Goal: Transaction & Acquisition: Purchase product/service

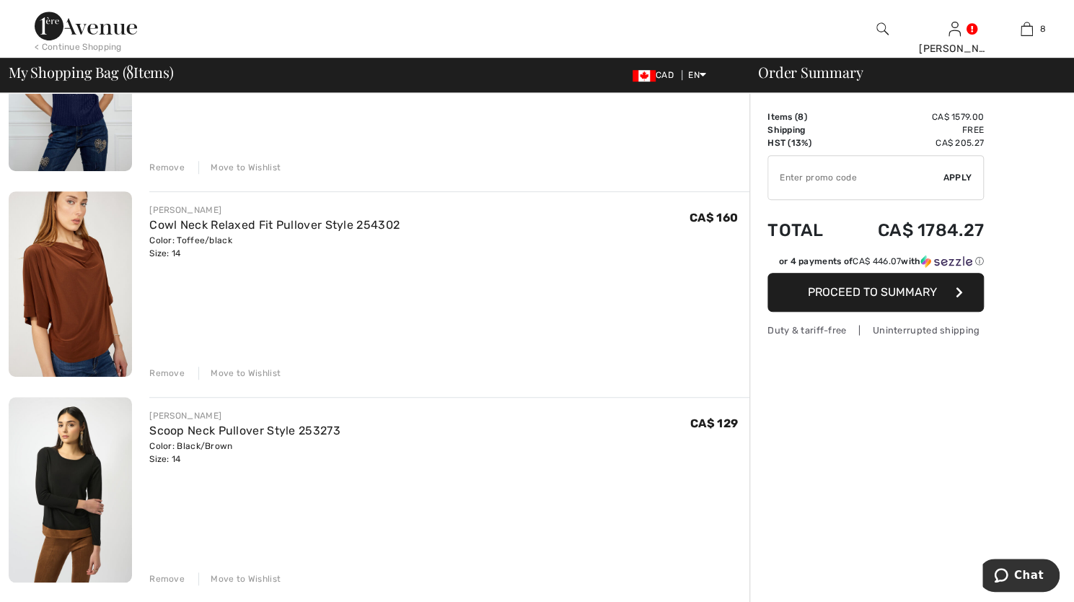
scroll to position [577, 0]
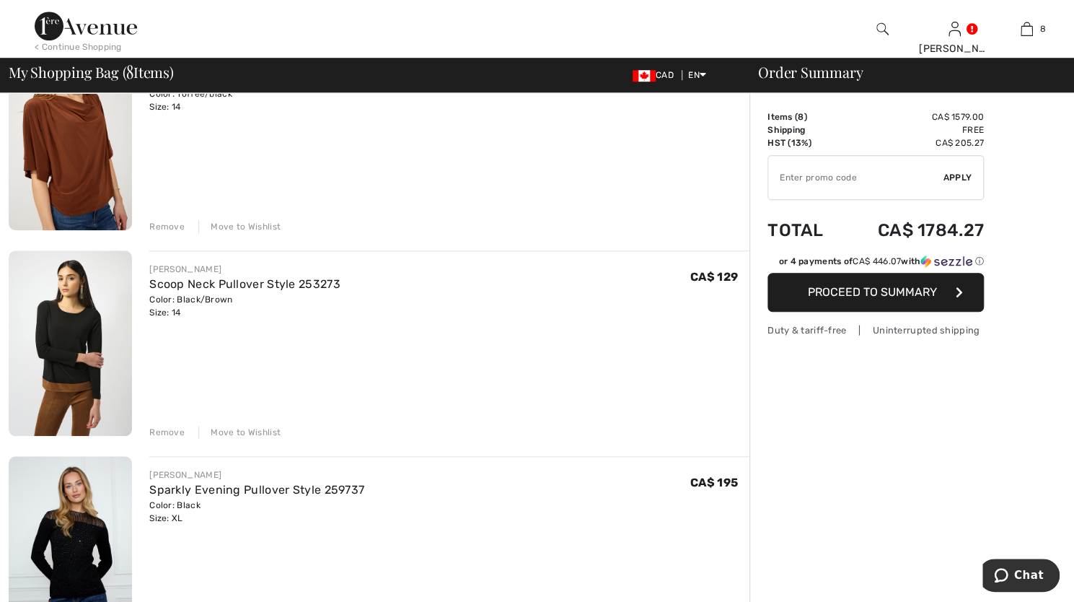
click at [167, 428] on div "Remove" at bounding box center [166, 432] width 35 height 13
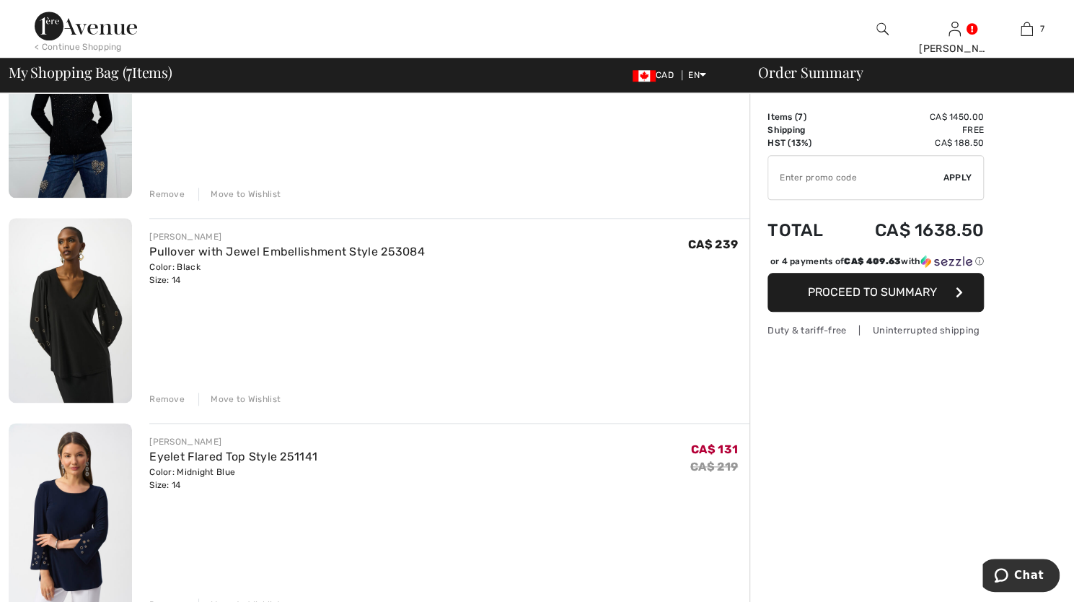
scroll to position [866, 0]
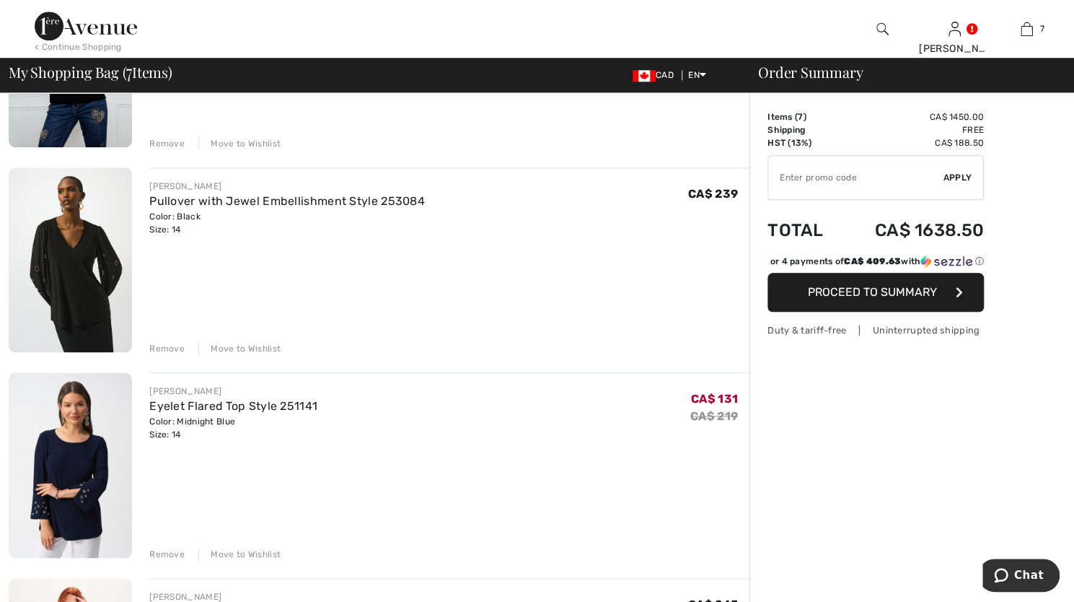
click at [161, 553] on div "Remove" at bounding box center [166, 554] width 35 height 13
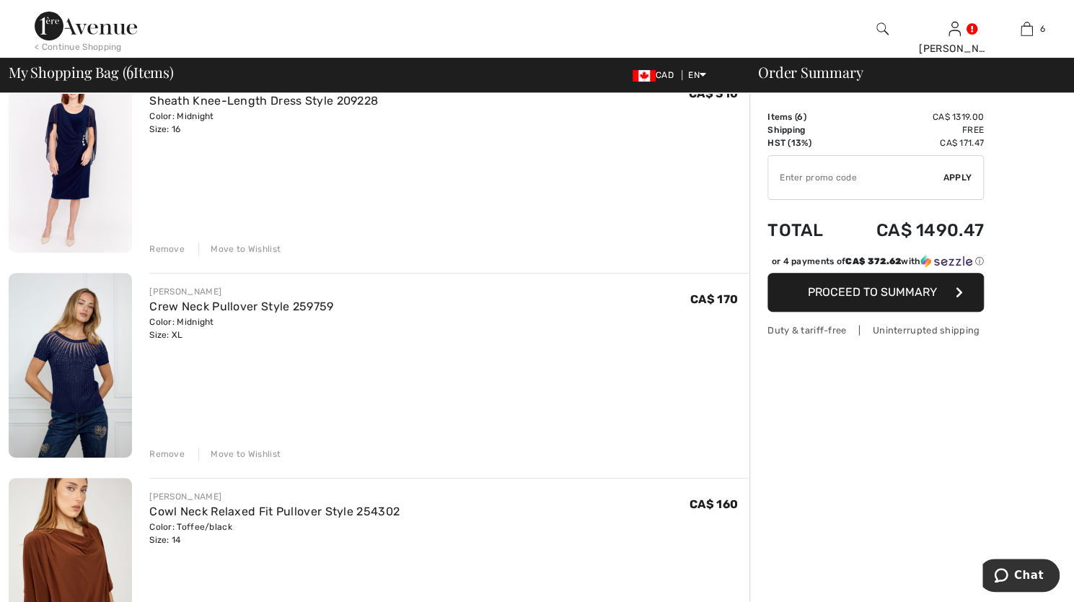
scroll to position [0, 0]
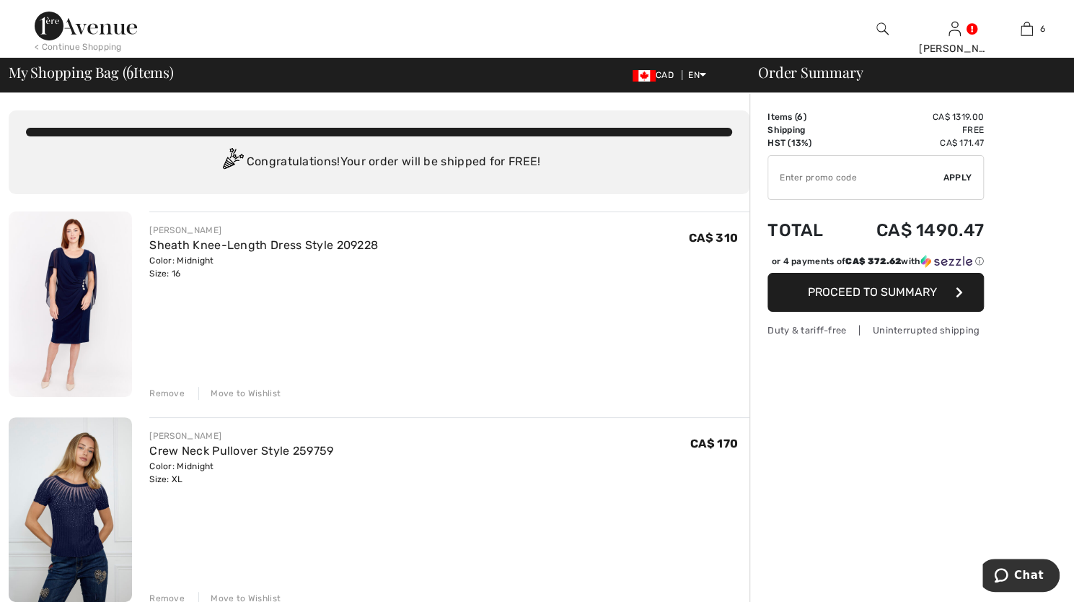
click at [64, 279] on img at bounding box center [70, 303] width 123 height 185
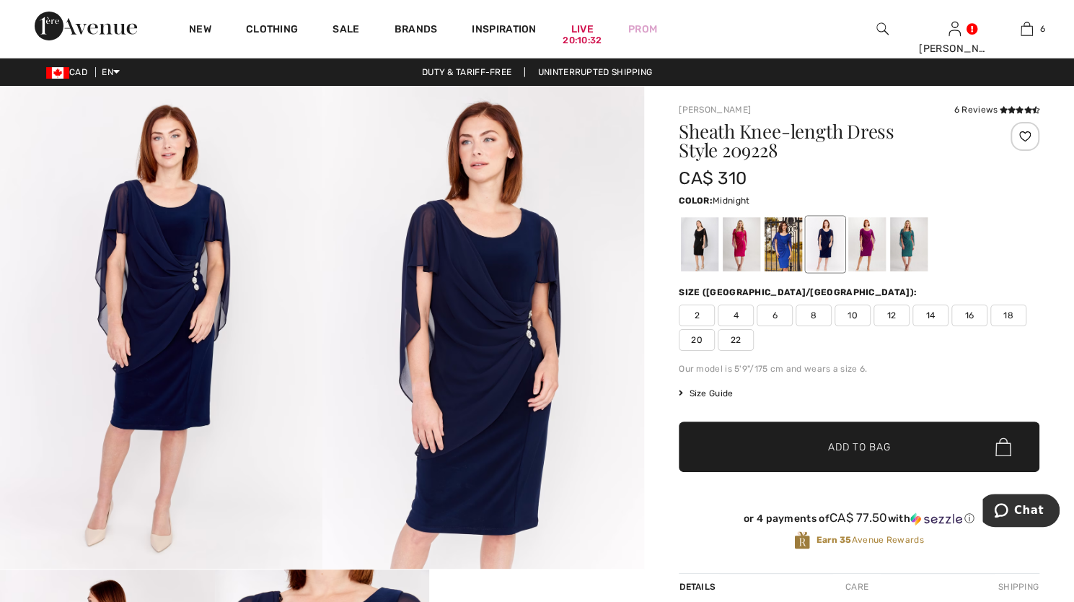
click at [495, 318] on img at bounding box center [484, 327] width 323 height 483
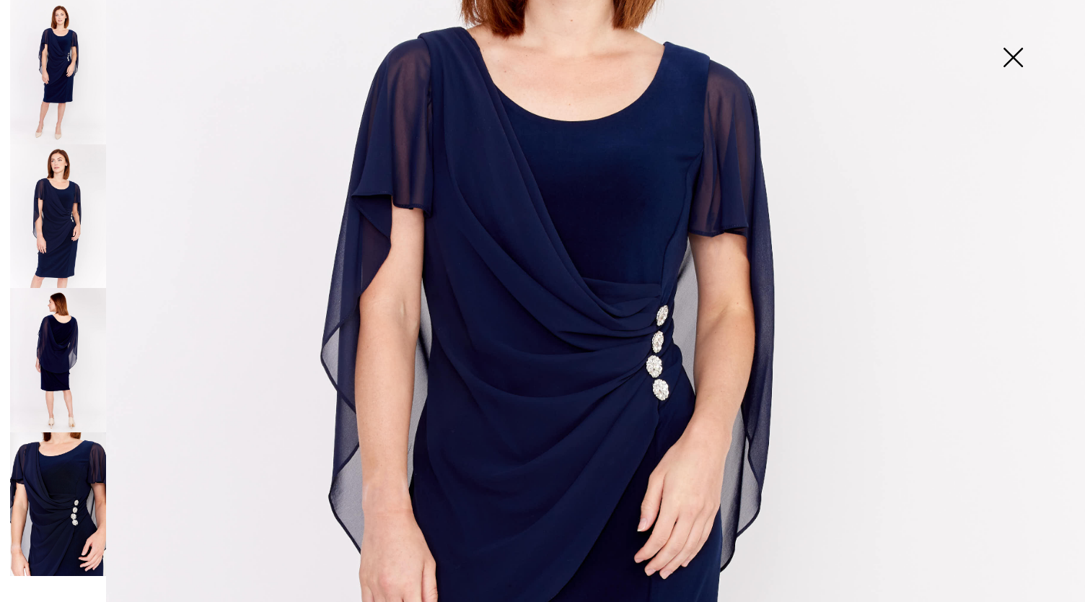
scroll to position [577, 0]
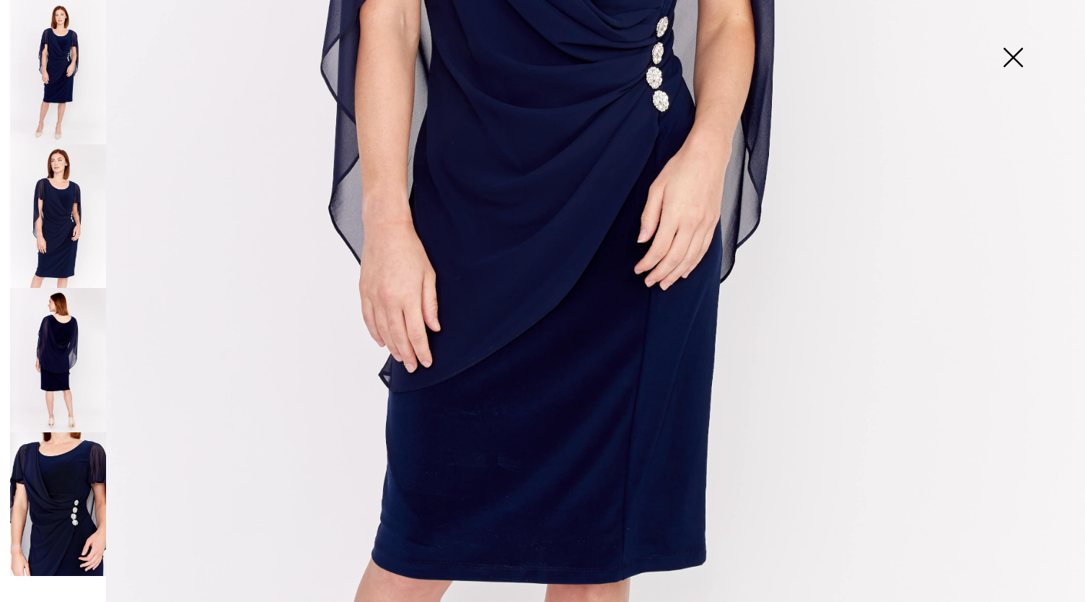
click at [65, 370] on img at bounding box center [58, 360] width 96 height 144
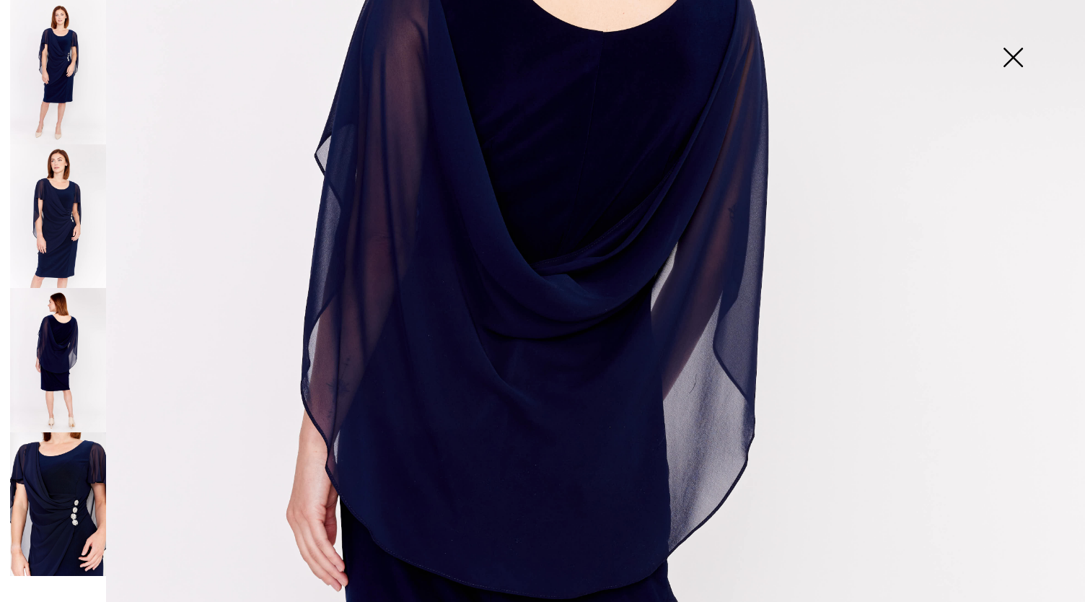
scroll to position [361, 0]
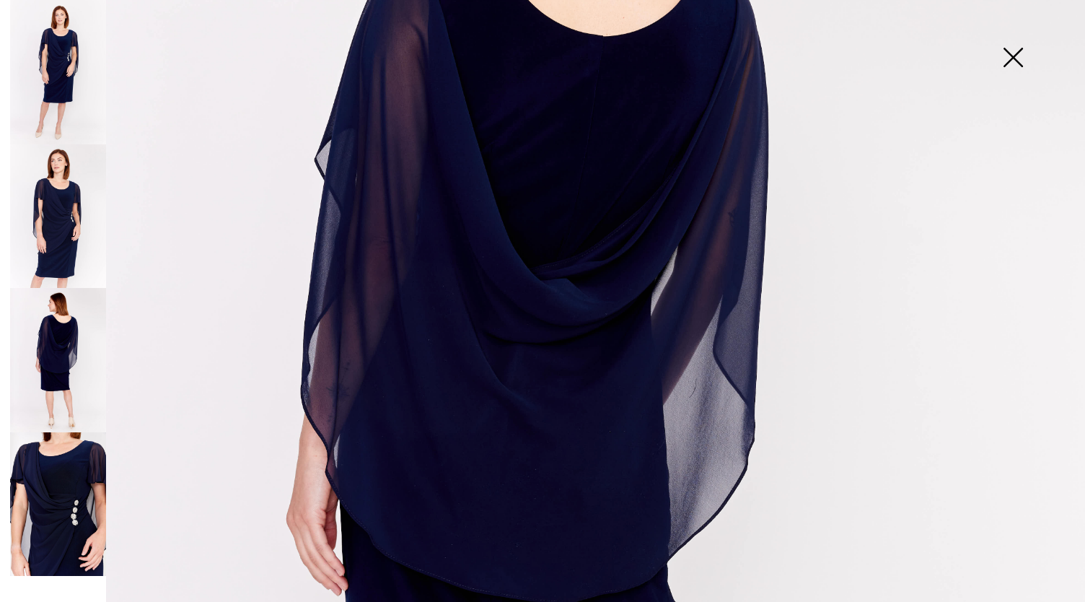
click at [71, 71] on img at bounding box center [58, 72] width 96 height 144
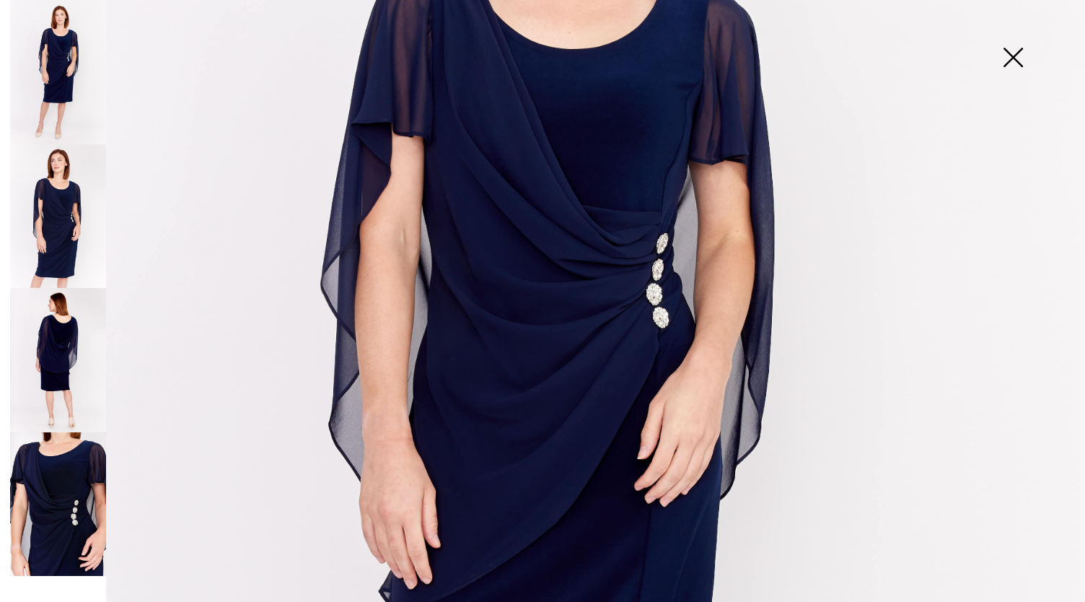
click at [43, 204] on img at bounding box center [58, 216] width 96 height 144
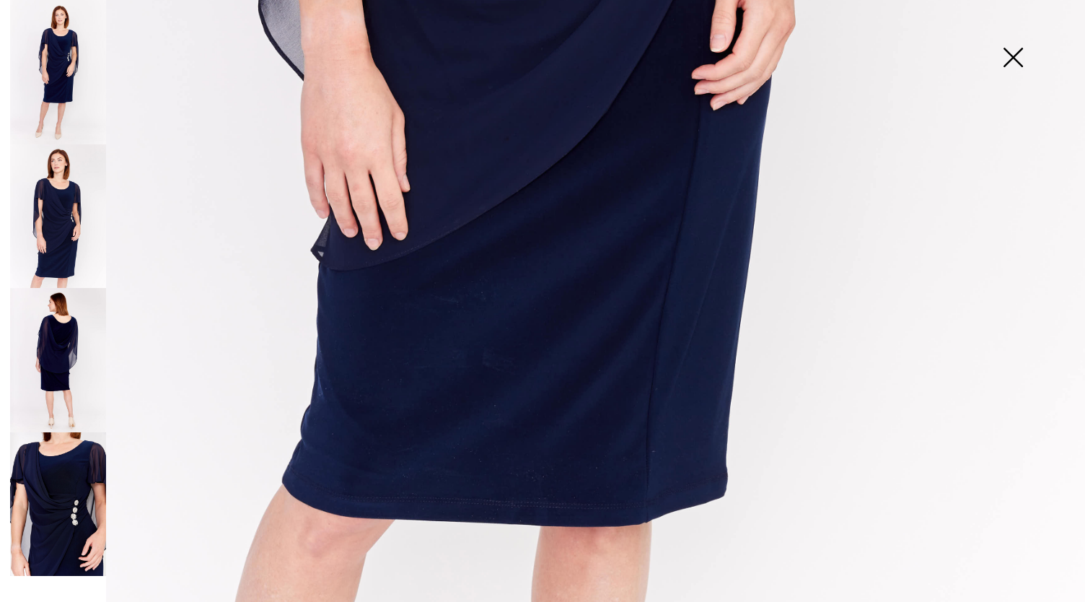
scroll to position [1009, 0]
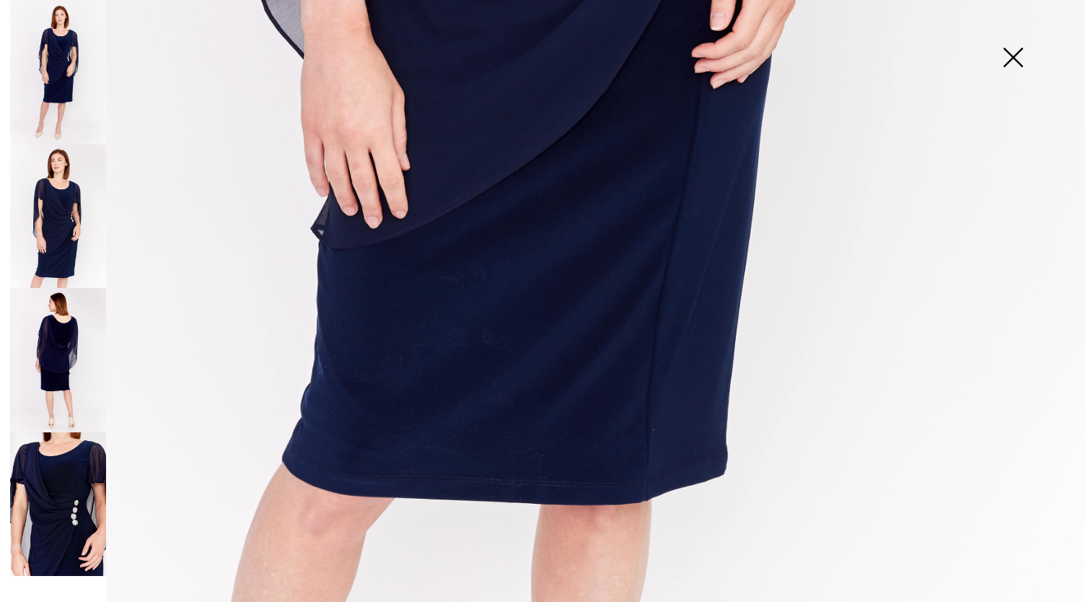
click at [55, 503] on img at bounding box center [58, 504] width 96 height 144
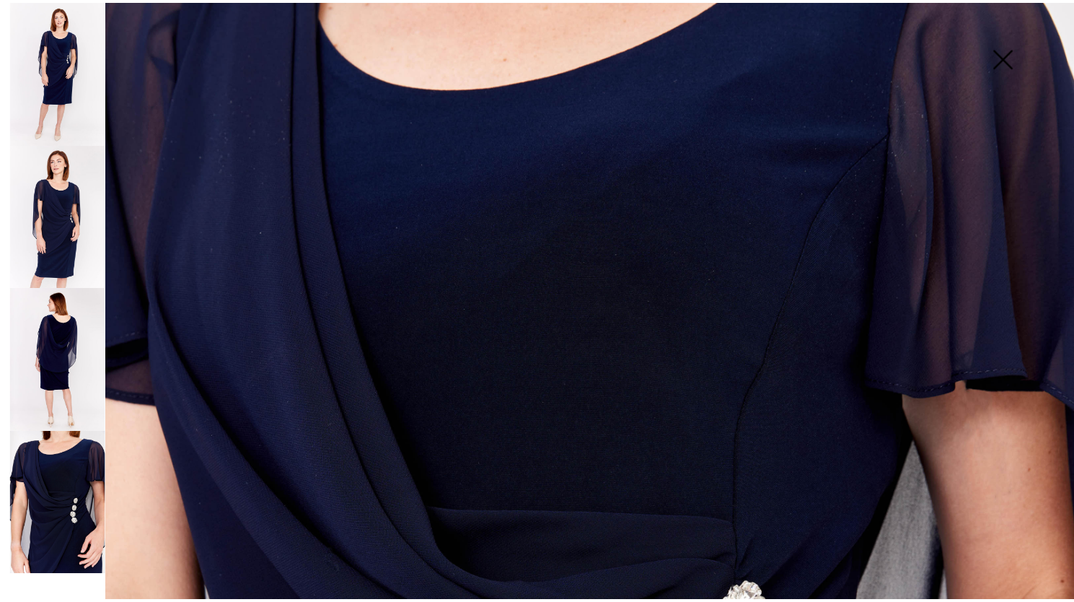
scroll to position [0, 0]
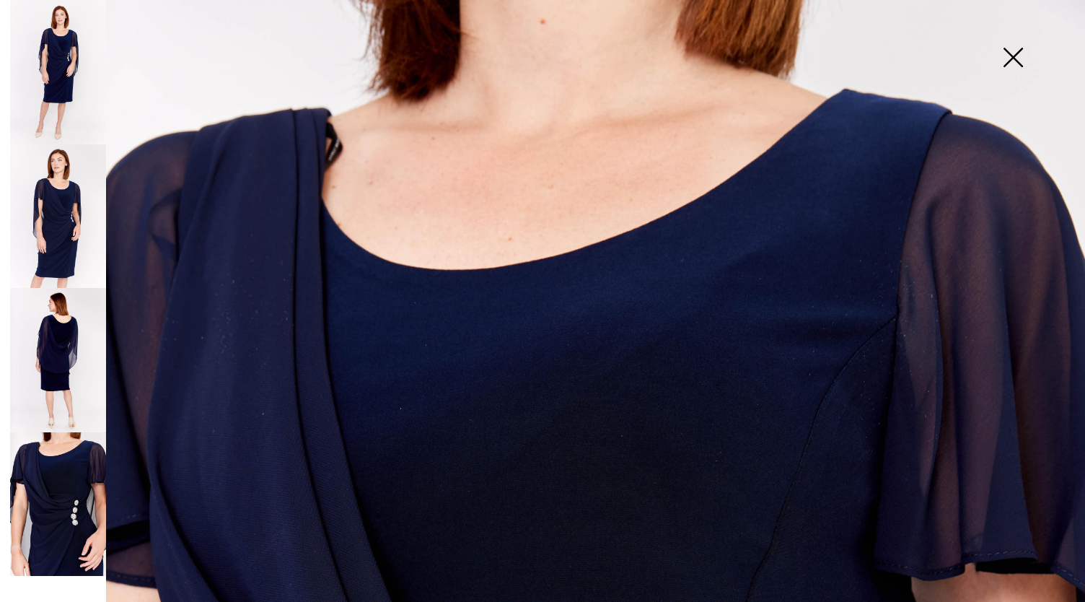
click at [1016, 46] on img at bounding box center [1013, 59] width 72 height 74
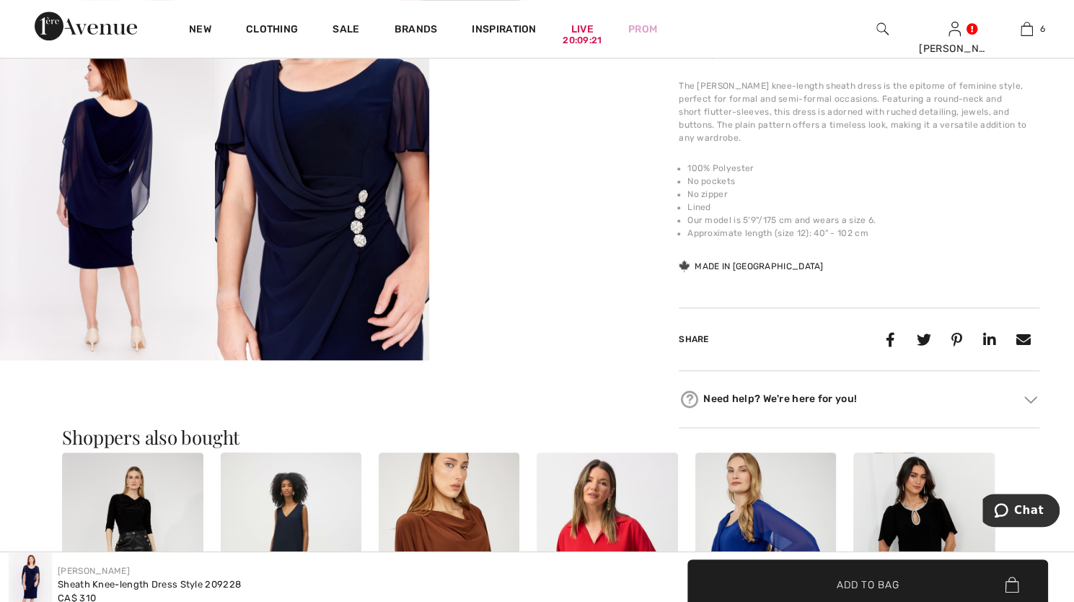
scroll to position [361, 0]
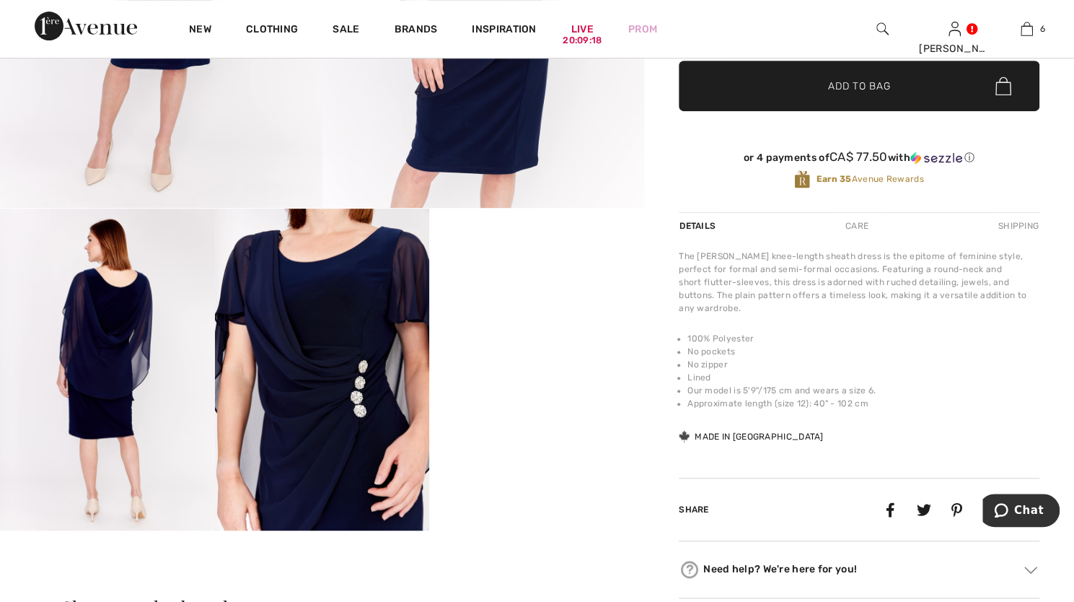
click at [303, 259] on img at bounding box center [322, 370] width 215 height 322
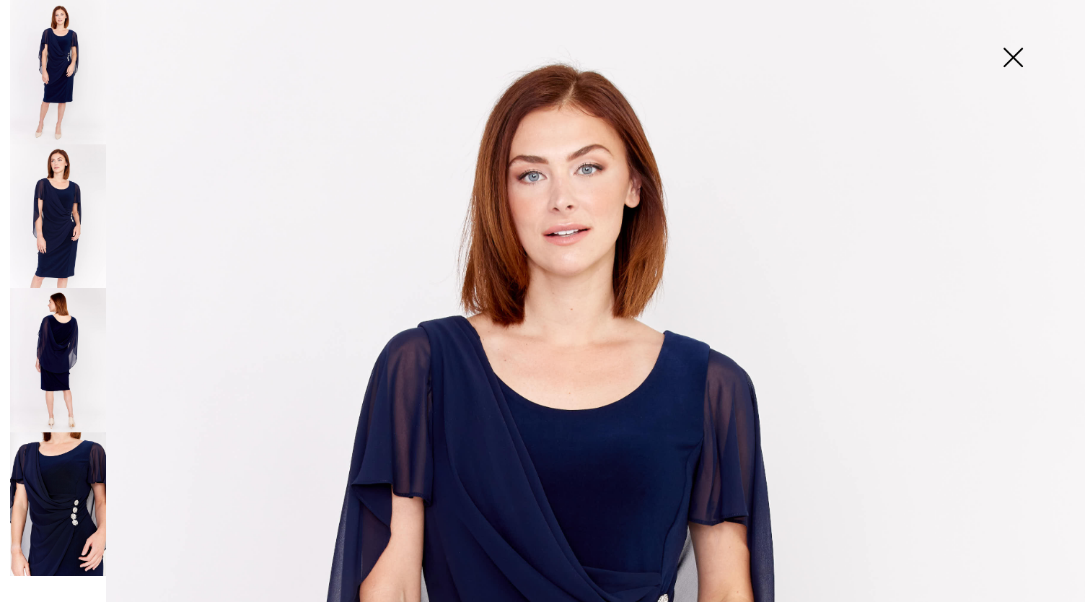
click at [1014, 57] on img at bounding box center [1013, 59] width 72 height 74
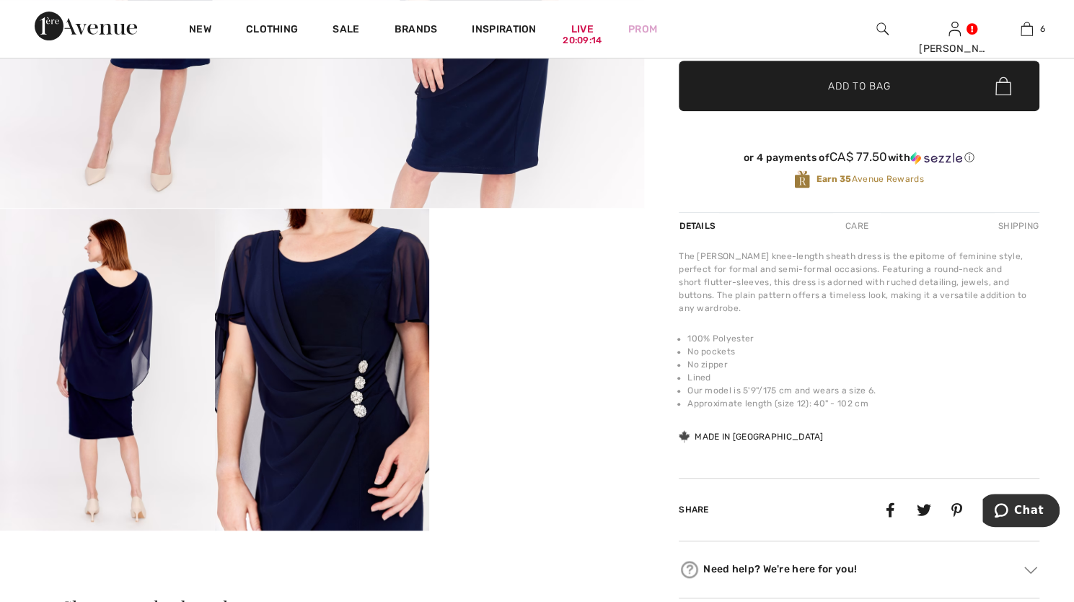
click at [517, 316] on video "Your browser does not support the video tag." at bounding box center [536, 263] width 215 height 108
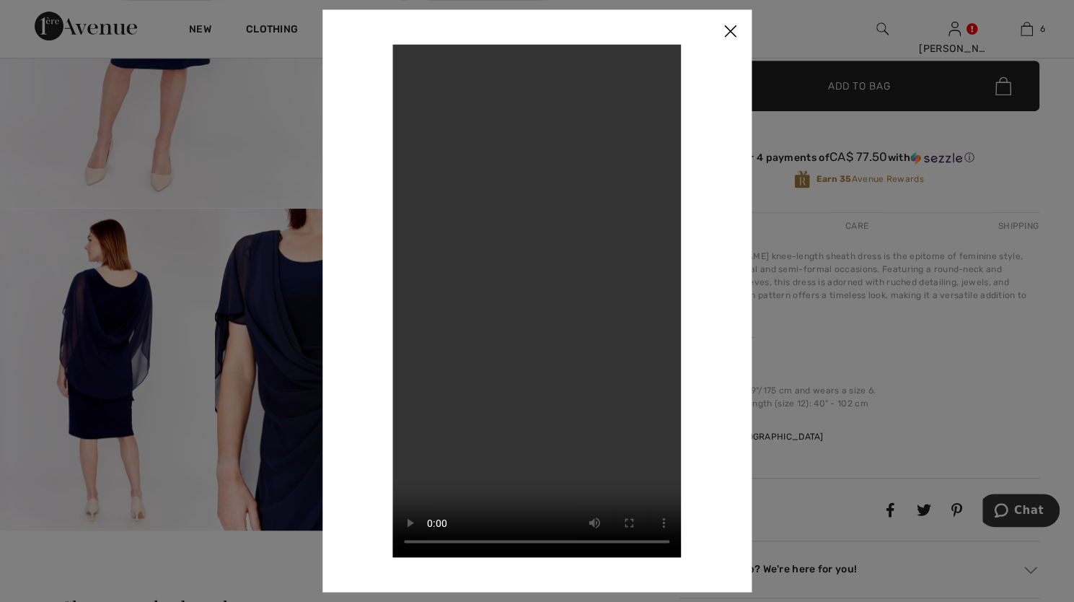
click at [732, 24] on img at bounding box center [730, 31] width 43 height 45
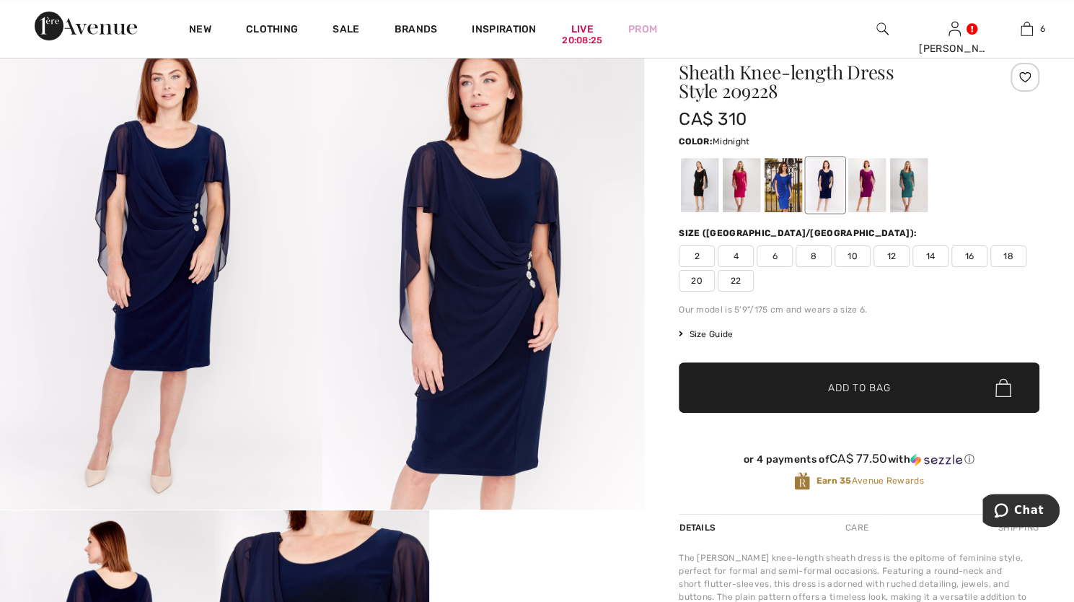
scroll to position [0, 0]
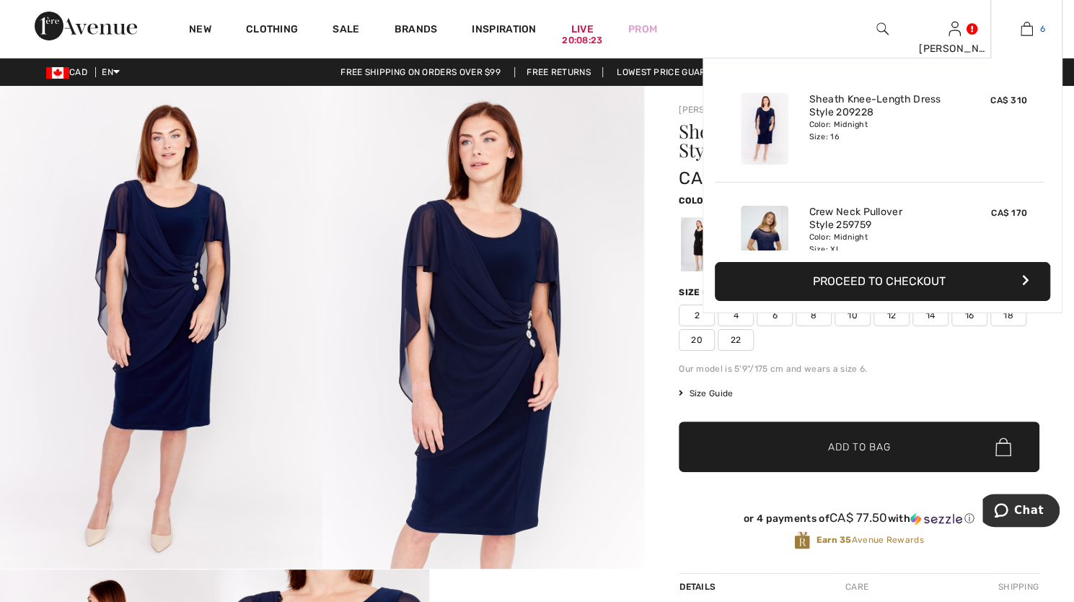
click at [1028, 22] on img at bounding box center [1027, 28] width 12 height 17
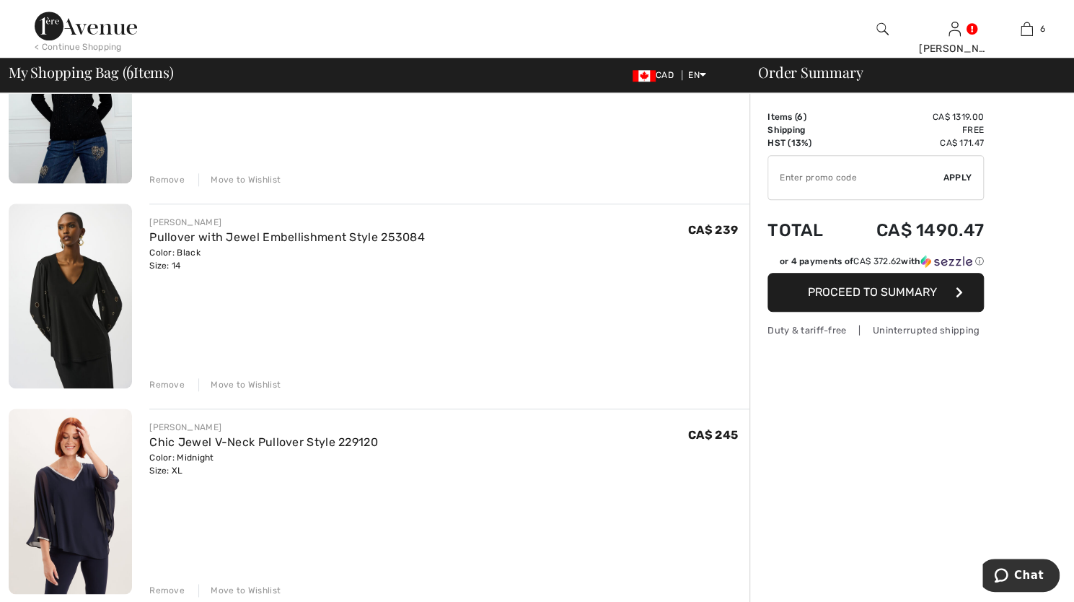
scroll to position [938, 0]
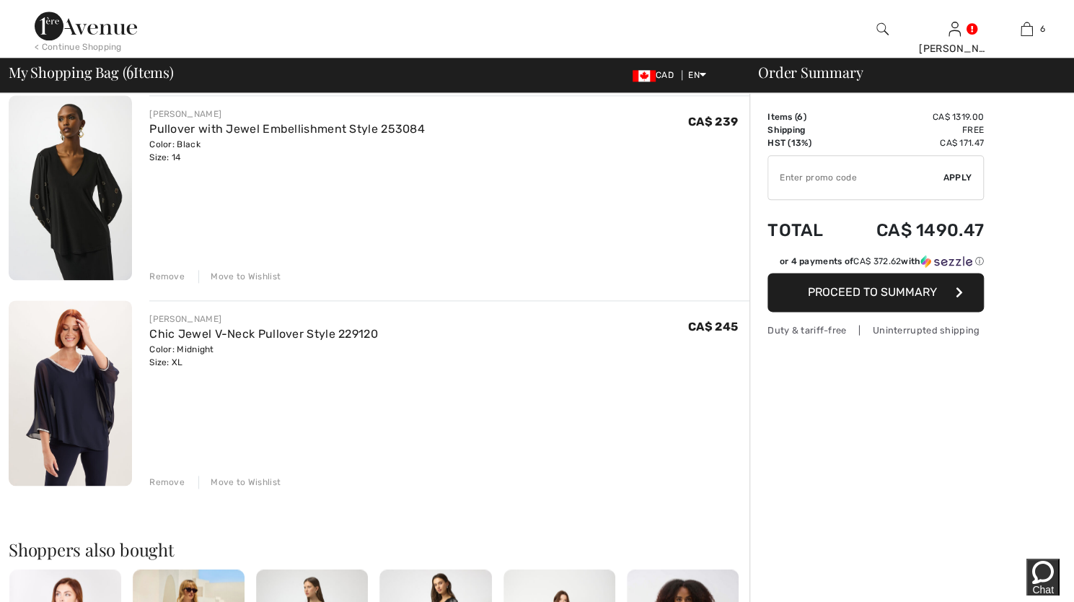
click at [97, 354] on img at bounding box center [70, 392] width 123 height 185
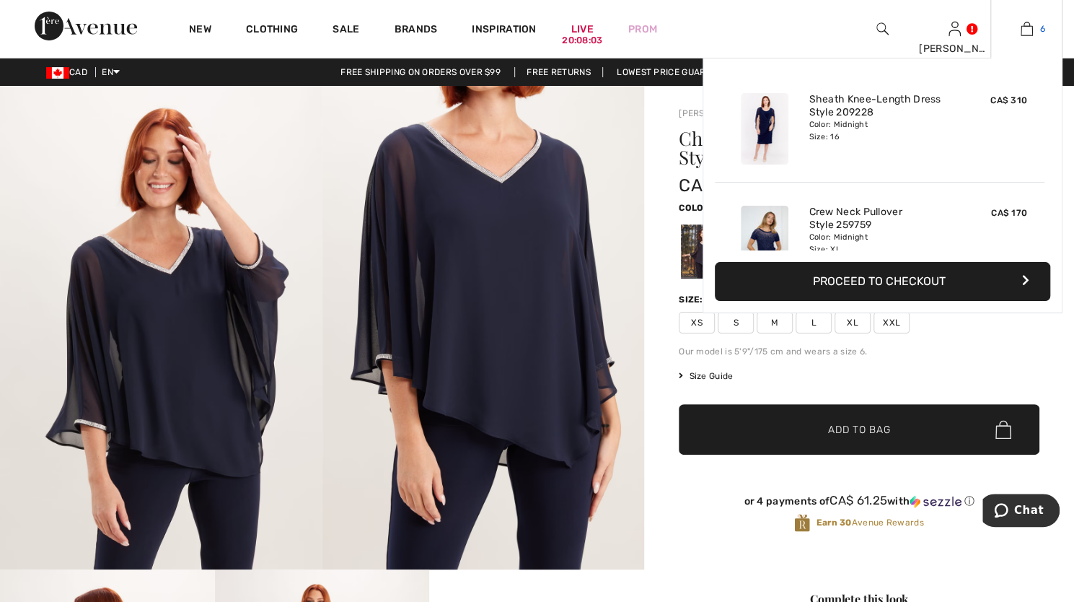
click at [1028, 27] on img at bounding box center [1027, 28] width 12 height 17
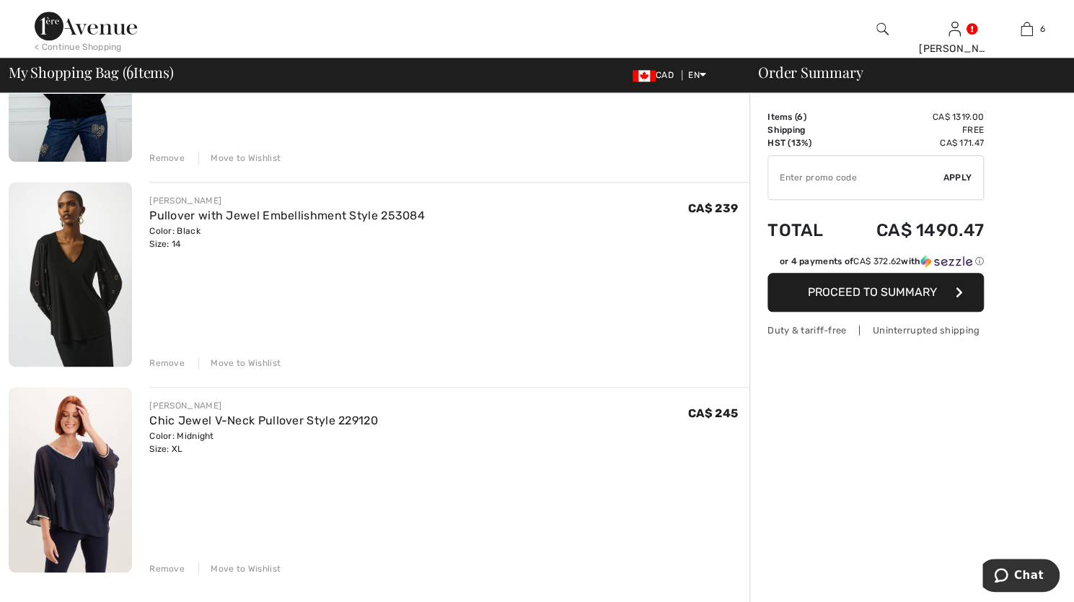
scroll to position [1010, 0]
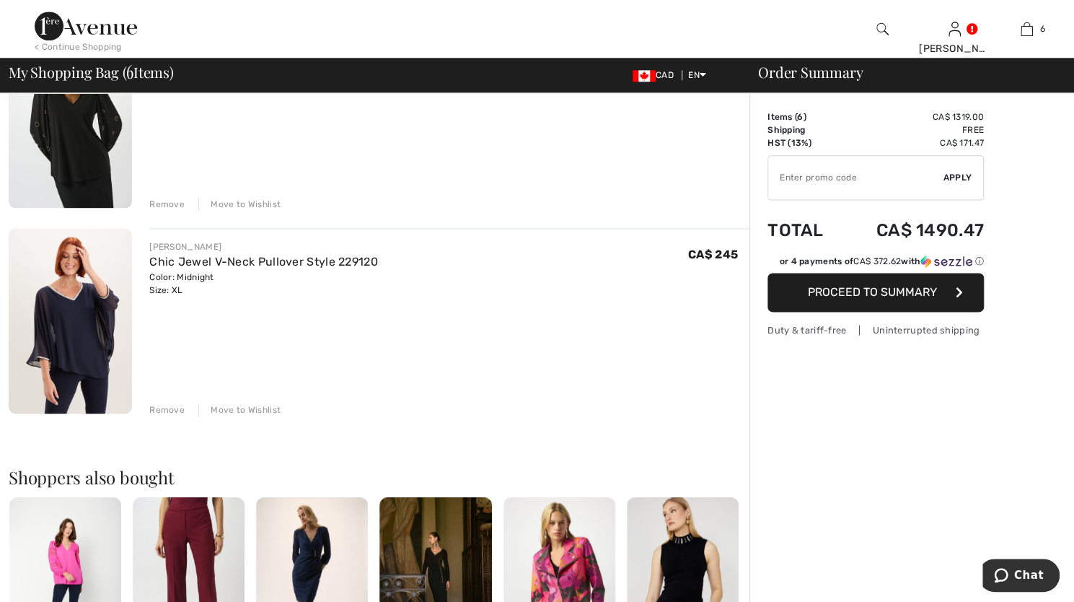
click at [180, 409] on div "Remove" at bounding box center [166, 409] width 35 height 13
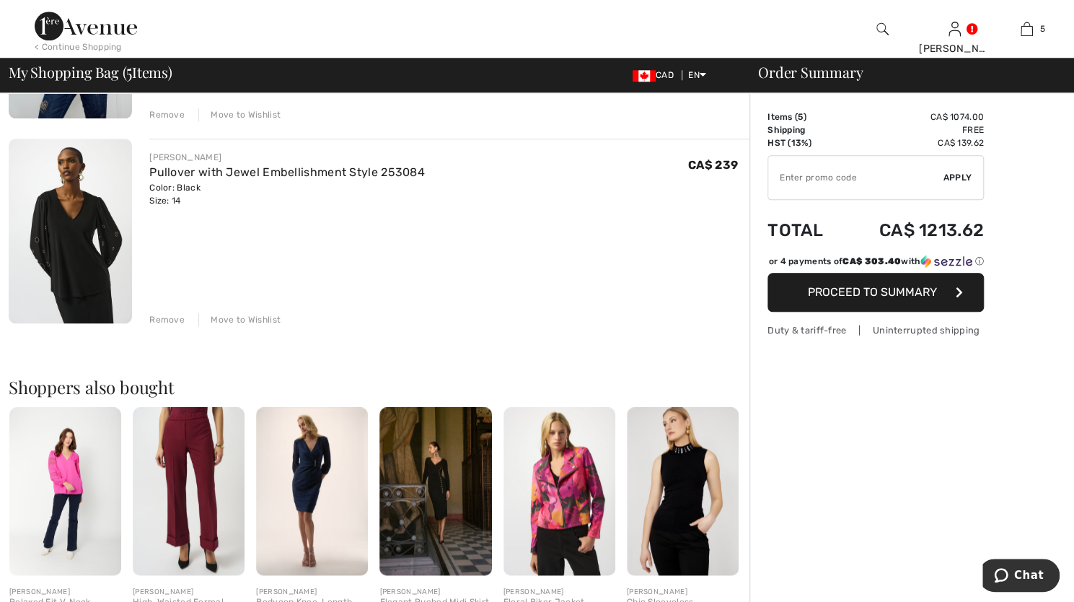
scroll to position [794, 0]
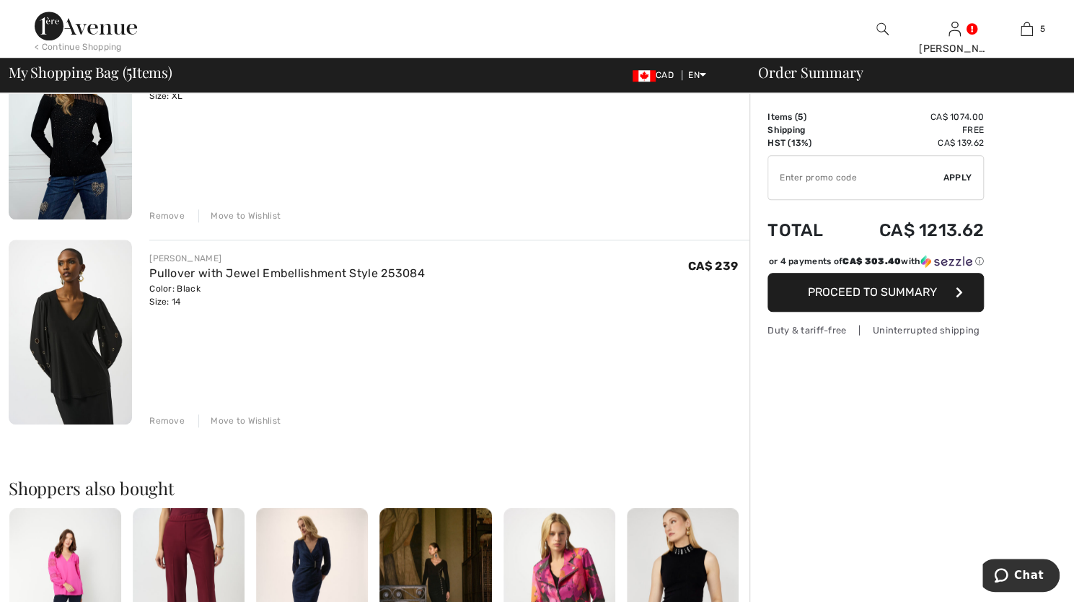
click at [67, 301] on img at bounding box center [70, 332] width 123 height 185
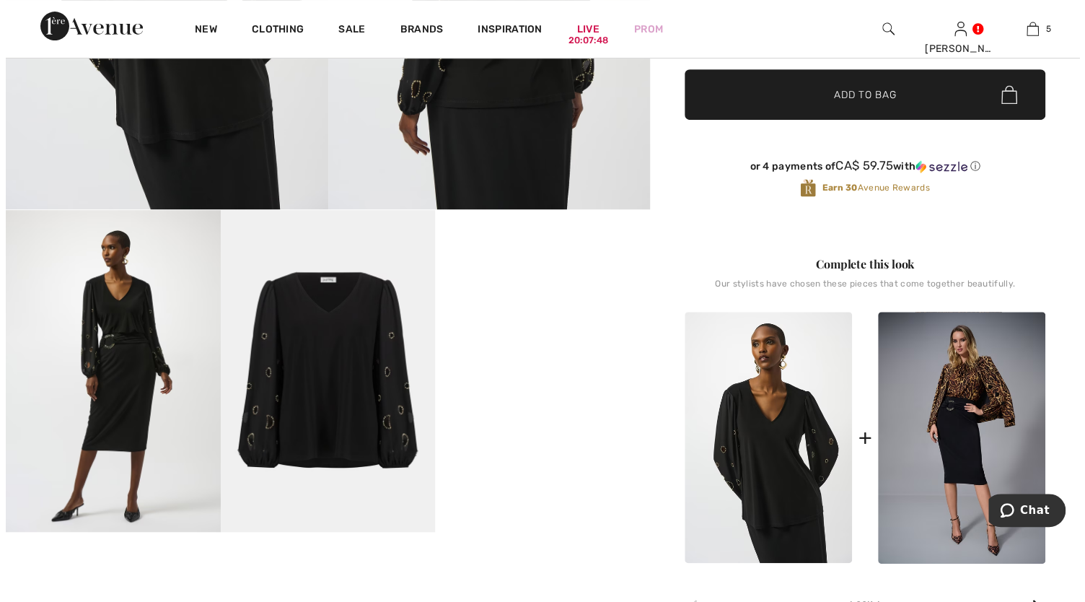
scroll to position [361, 0]
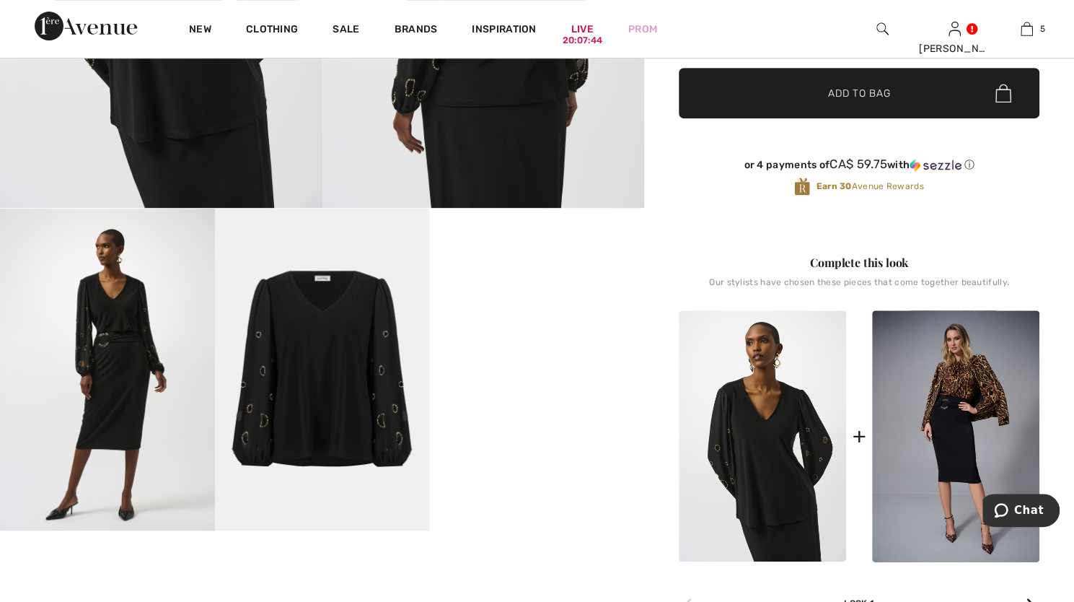
click at [117, 338] on img at bounding box center [107, 370] width 215 height 322
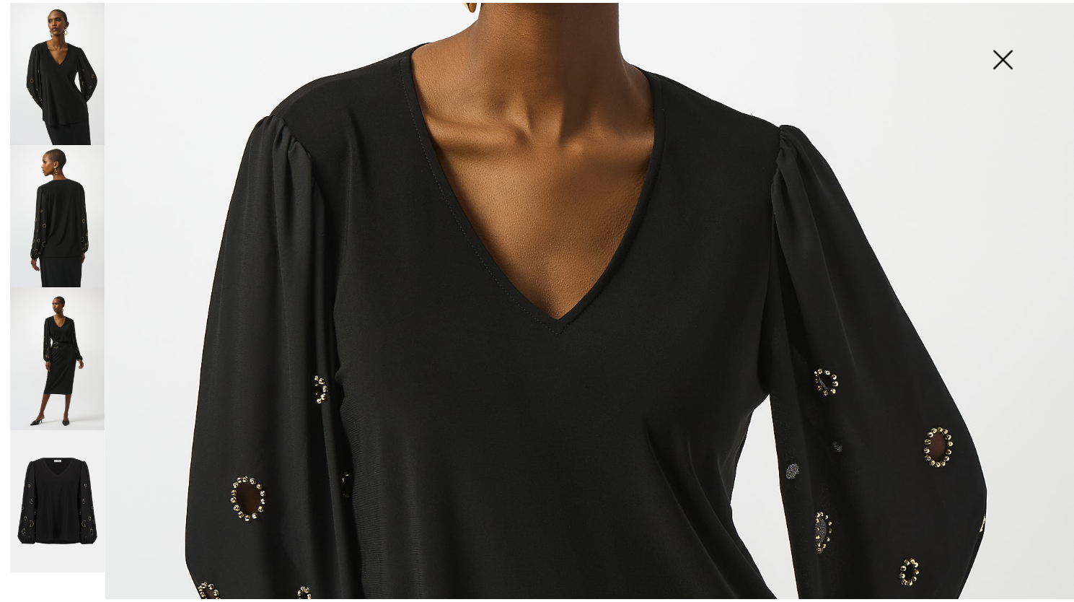
scroll to position [214, 0]
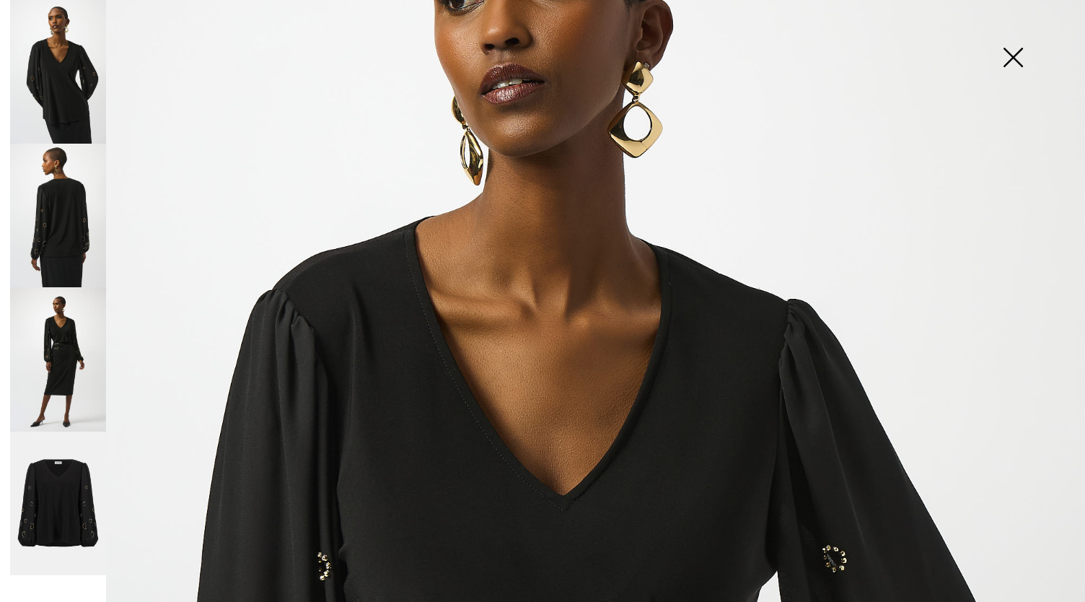
click at [1012, 59] on img at bounding box center [1013, 59] width 72 height 74
